Goal: Find specific page/section: Find specific page/section

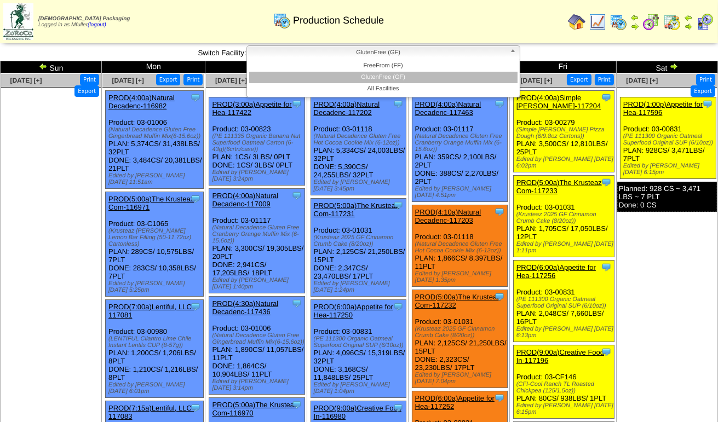
click at [494, 50] on span "GlutenFree (GF)" at bounding box center [378, 52] width 254 height 13
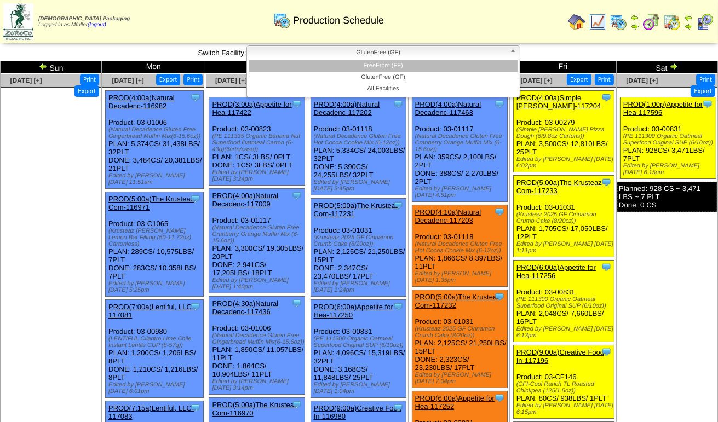
click at [483, 65] on li "FreeFrom (FF)" at bounding box center [383, 65] width 268 height 11
